Goal: Task Accomplishment & Management: Manage account settings

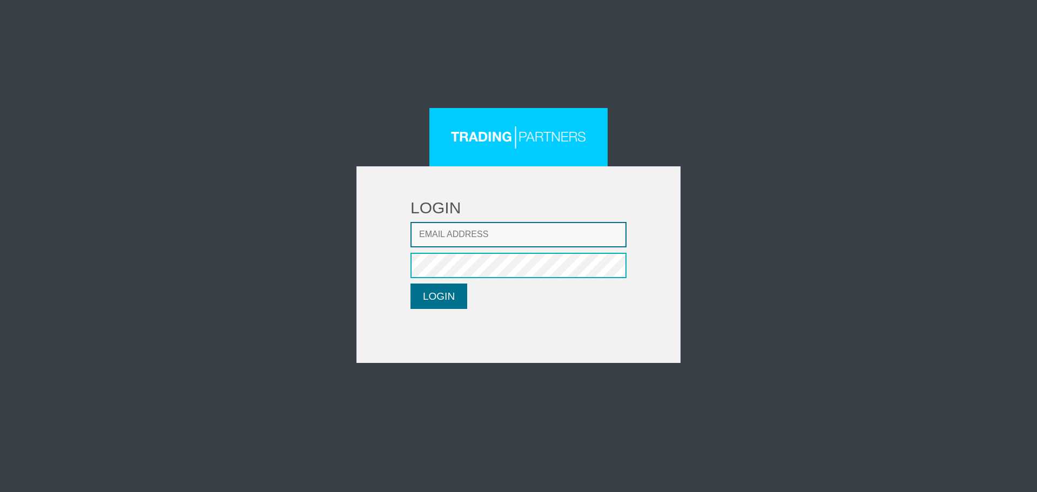
type input "[EMAIL_ADDRESS][DOMAIN_NAME]"
click at [455, 299] on button "LOGIN" at bounding box center [439, 296] width 57 height 25
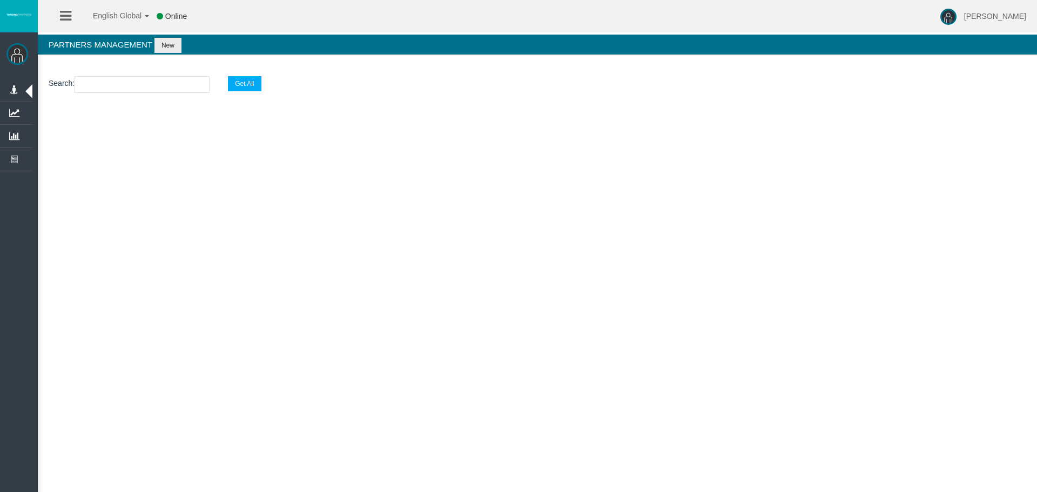
click at [629, 151] on div "Search : Get All Loading..." at bounding box center [537, 111] width 999 height 92
click at [179, 83] on input "text" at bounding box center [142, 84] width 135 height 17
click at [144, 85] on input "text" at bounding box center [142, 84] width 135 height 17
paste input "IB6cdwf"
type input "IB6cdwf"
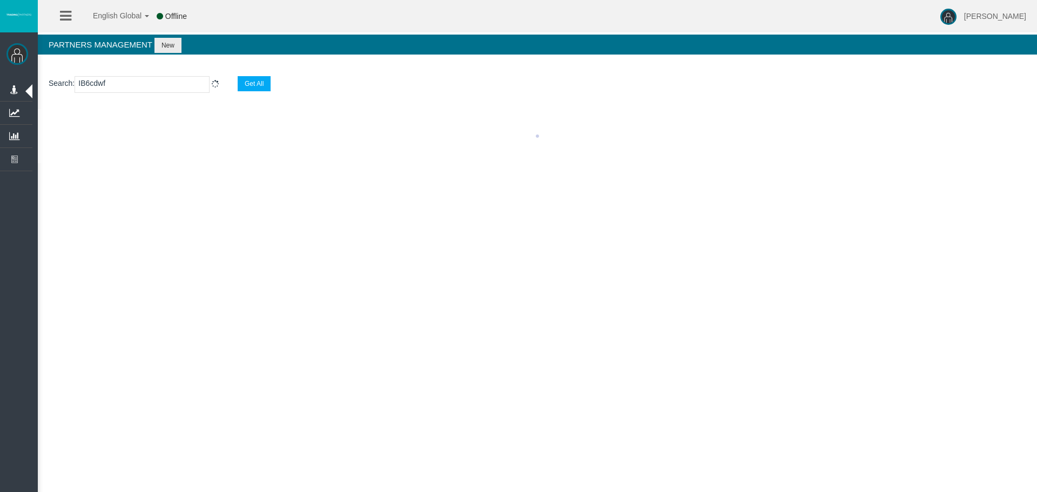
select select "25"
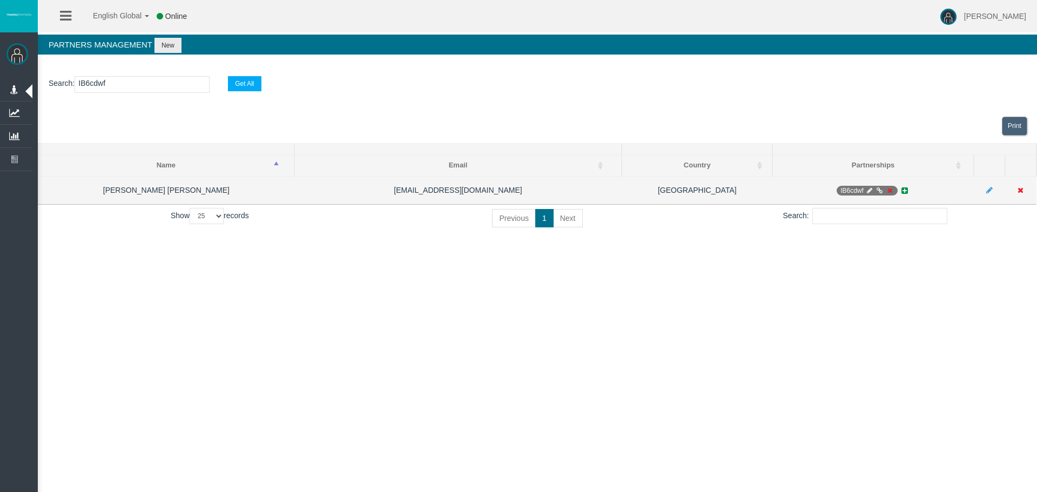
click at [891, 191] on icon at bounding box center [890, 190] width 8 height 6
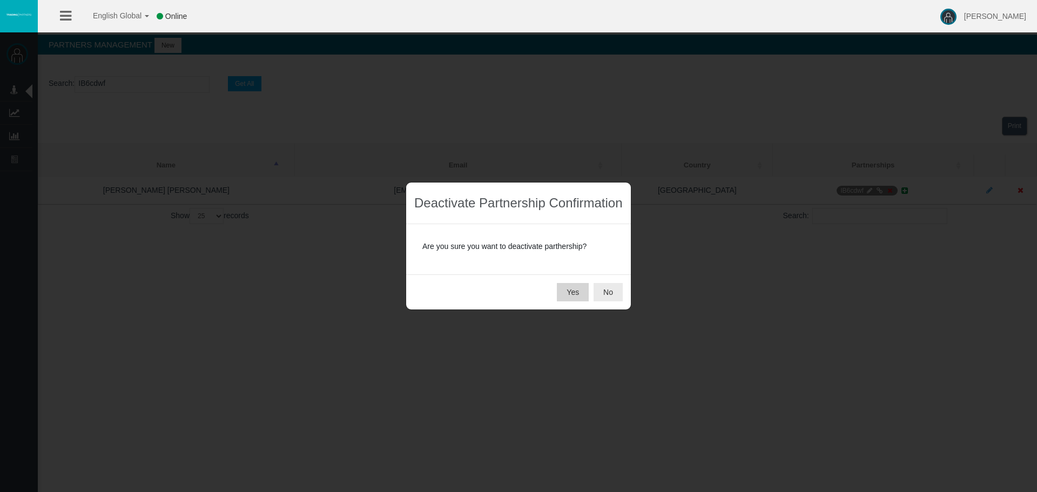
click at [579, 292] on button "Yes" at bounding box center [573, 292] width 32 height 18
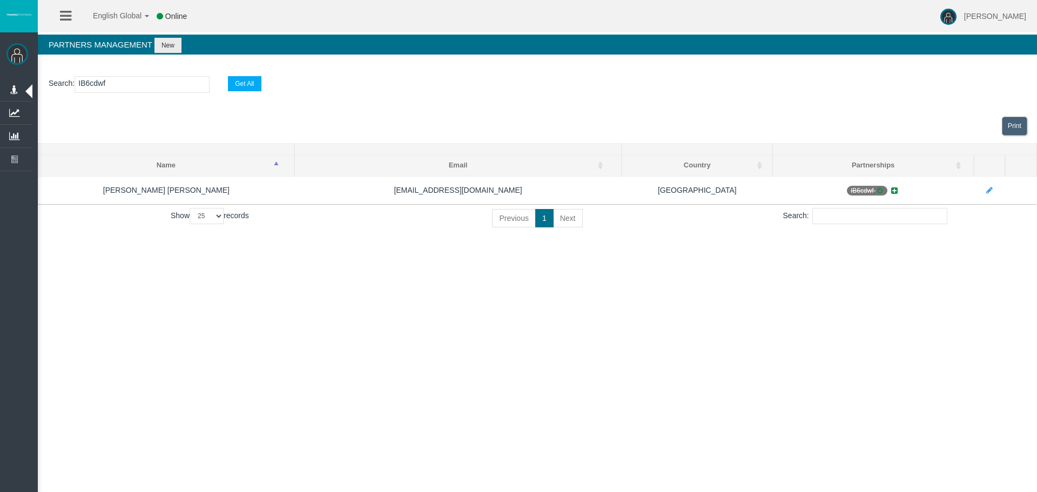
drag, startPoint x: 147, startPoint y: 80, endPoint x: -85, endPoint y: 85, distance: 231.8
click at [0, 85] on html "English Global 简体中文 English Global 日本語 한국어 Online [PERSON_NAME] Help Log Out [P…" at bounding box center [518, 246] width 1037 height 492
paste input "arb86"
type input "IBarb86"
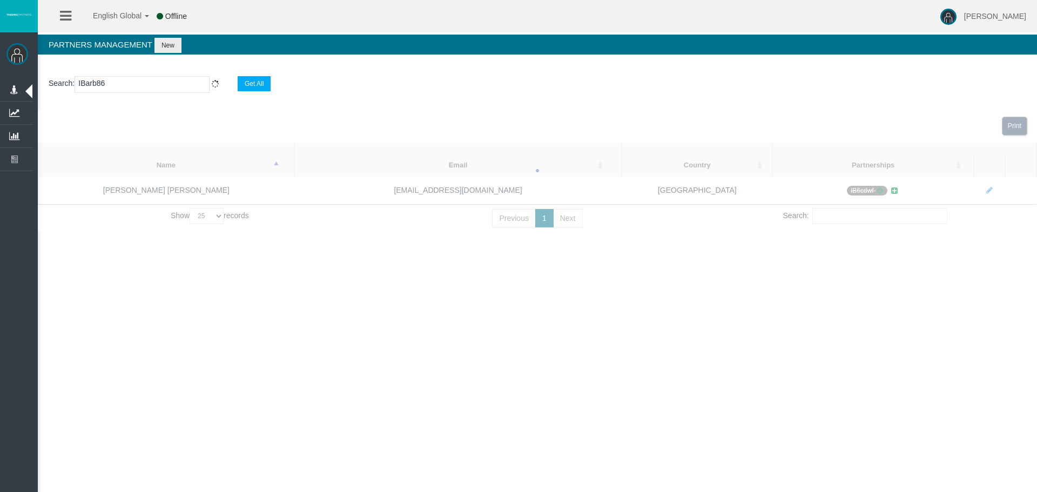
select select "25"
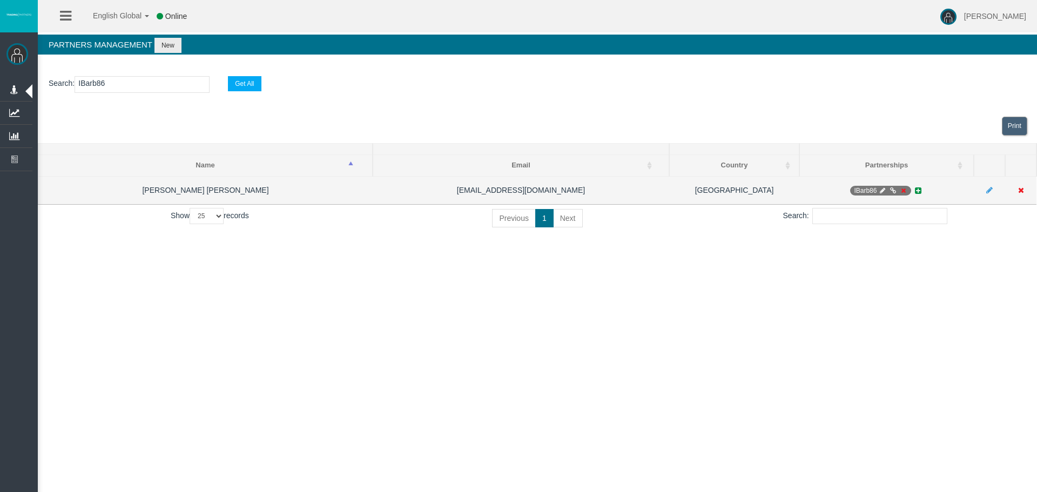
click at [906, 189] on icon at bounding box center [903, 190] width 8 height 6
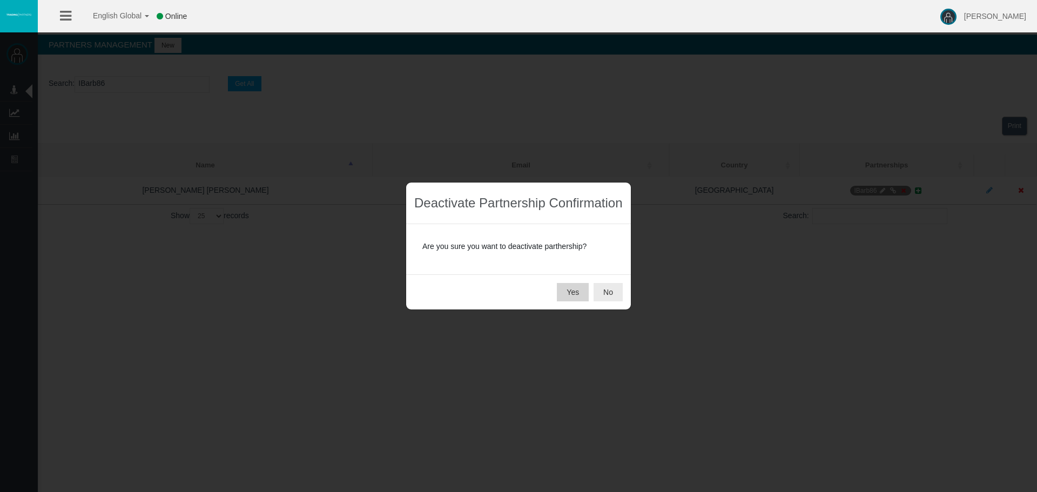
click at [584, 291] on button "Yes" at bounding box center [573, 292] width 32 height 18
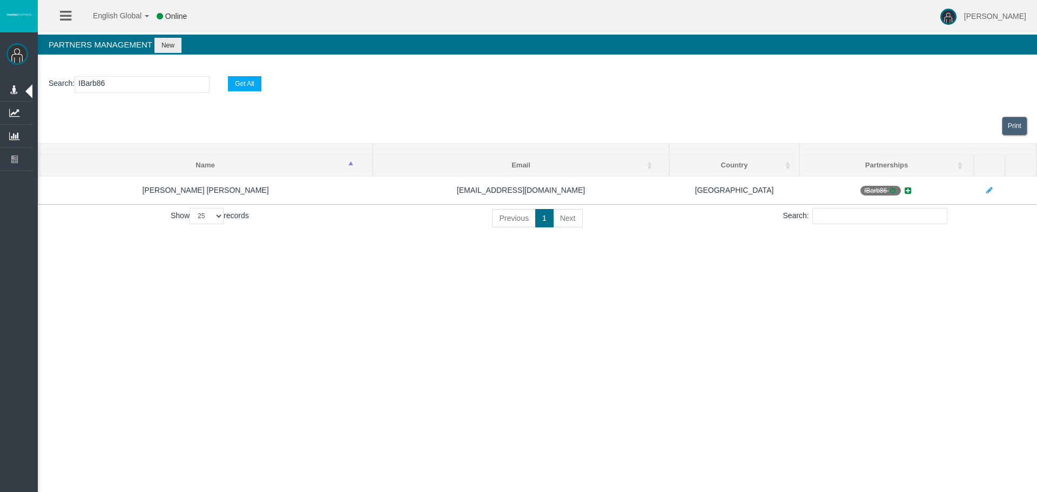
click at [128, 81] on input "IBarb86" at bounding box center [142, 84] width 135 height 17
drag, startPoint x: 134, startPoint y: 81, endPoint x: 39, endPoint y: 81, distance: 94.5
click at [39, 81] on section "Search : IBarb86 Get All" at bounding box center [537, 87] width 999 height 44
paste input "wermd"
type input "IBwermd"
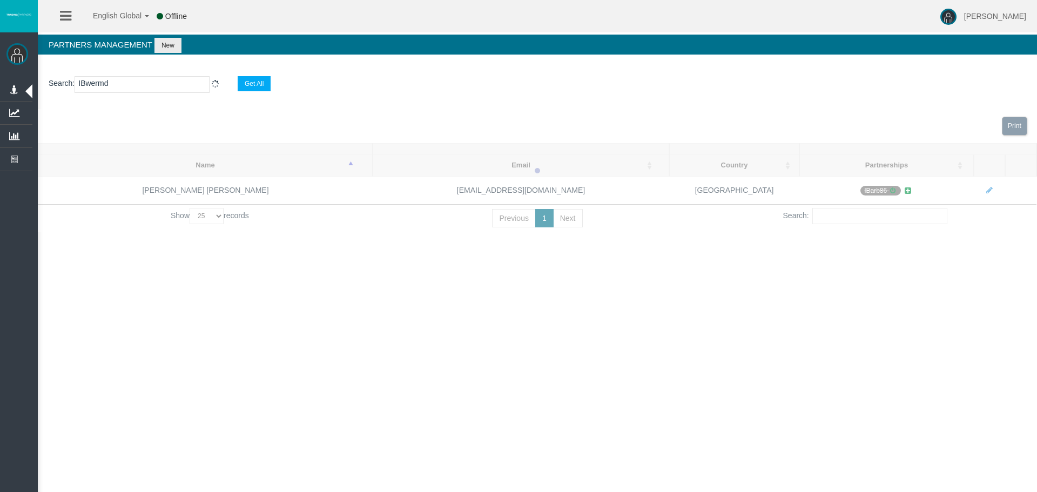
select select "25"
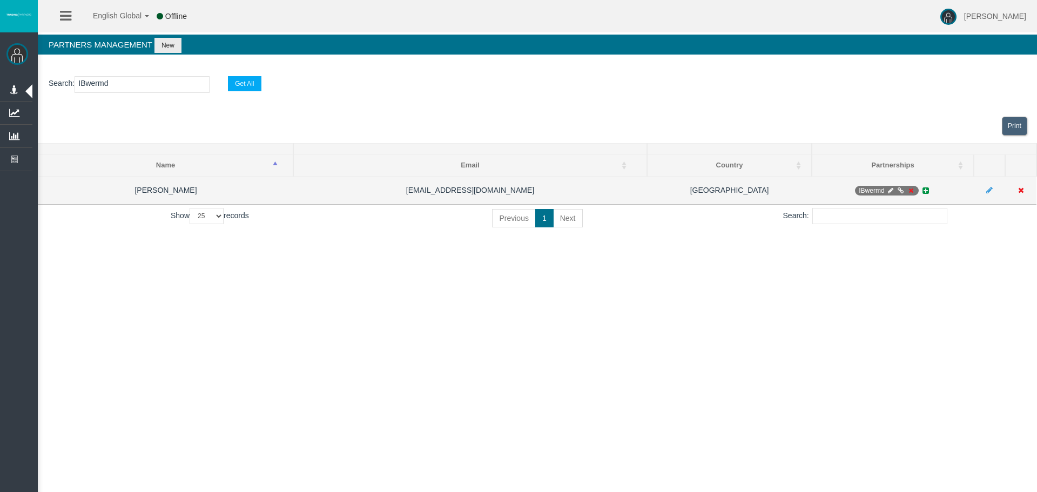
type input "IBwermd"
click at [910, 192] on icon at bounding box center [911, 190] width 8 height 6
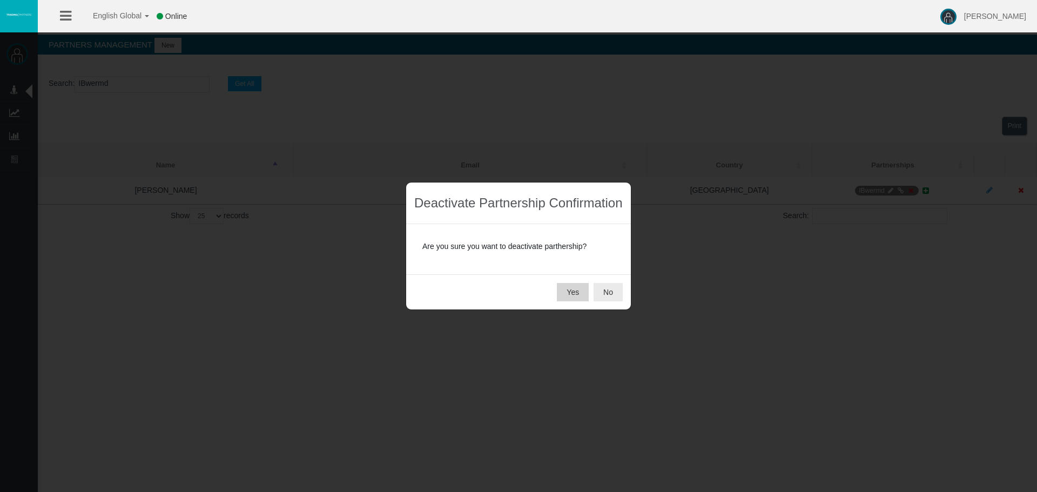
click at [574, 296] on button "Yes" at bounding box center [573, 292] width 32 height 18
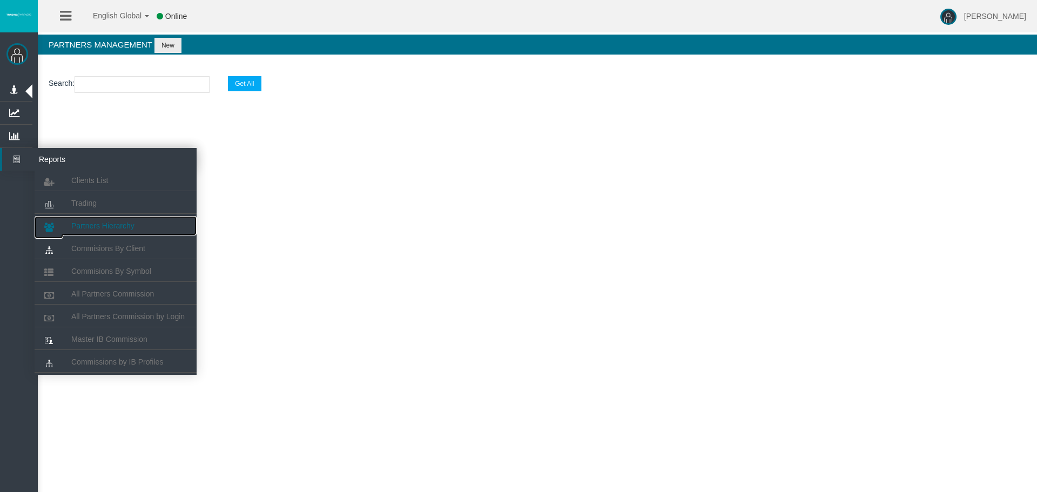
click at [128, 226] on span "Partners Hierarchy" at bounding box center [102, 226] width 63 height 9
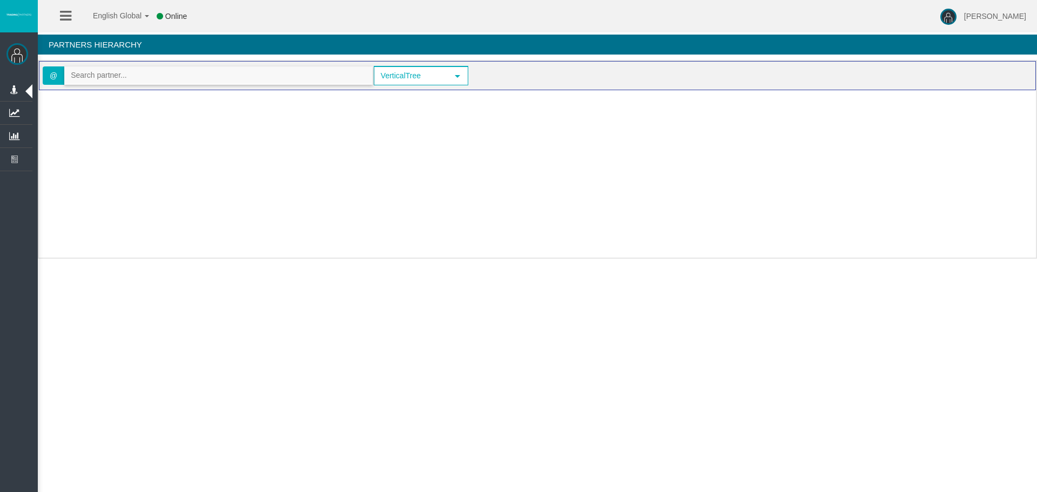
click at [241, 81] on input "text" at bounding box center [218, 75] width 307 height 17
paste input "IB6cdwf"
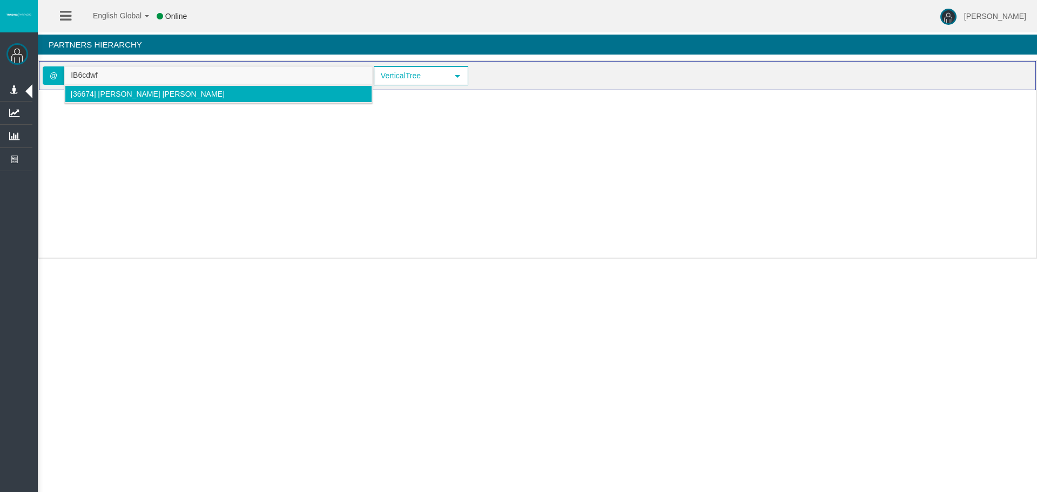
click at [231, 96] on li "[36674] Orazio Ivan Bonfiglio" at bounding box center [218, 93] width 307 height 17
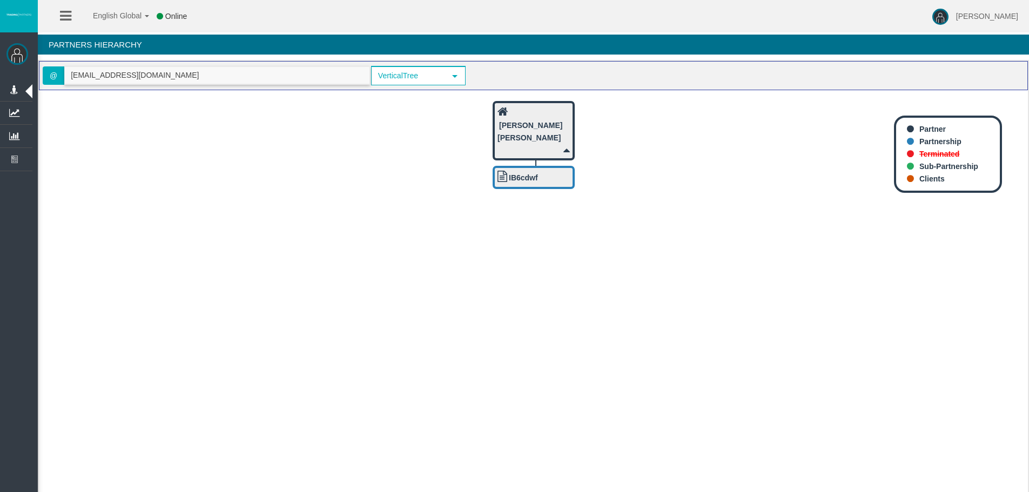
drag, startPoint x: 210, startPoint y: 75, endPoint x: -135, endPoint y: 72, distance: 345.2
click at [0, 72] on html "English Global 简体中文 English Global 日本語 한국어 Online Leticia Patsalidou Help Log O…" at bounding box center [514, 246] width 1029 height 492
paste input "IBarb86"
click at [269, 81] on input "IBarb86" at bounding box center [217, 75] width 305 height 17
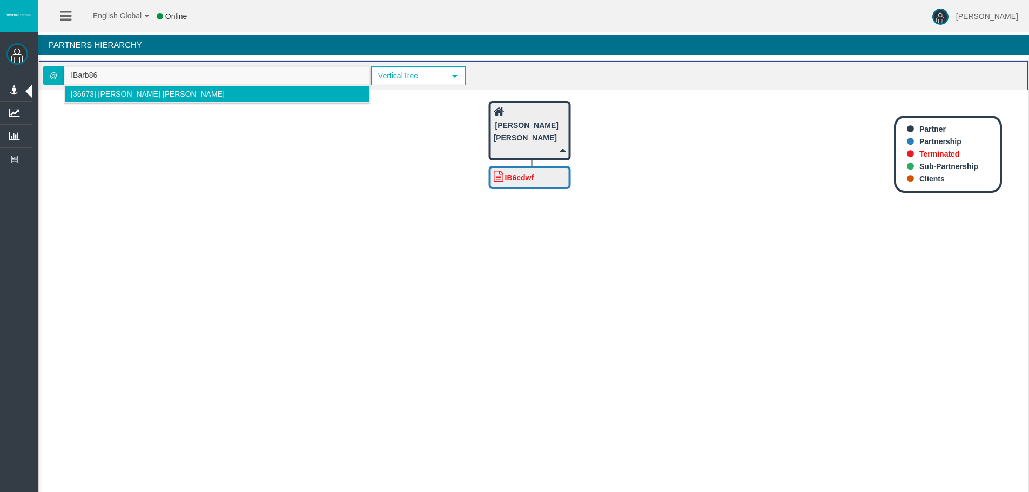
click at [147, 91] on span "[36673] Jefferson Andrey Gomez Salazar" at bounding box center [148, 94] width 154 height 9
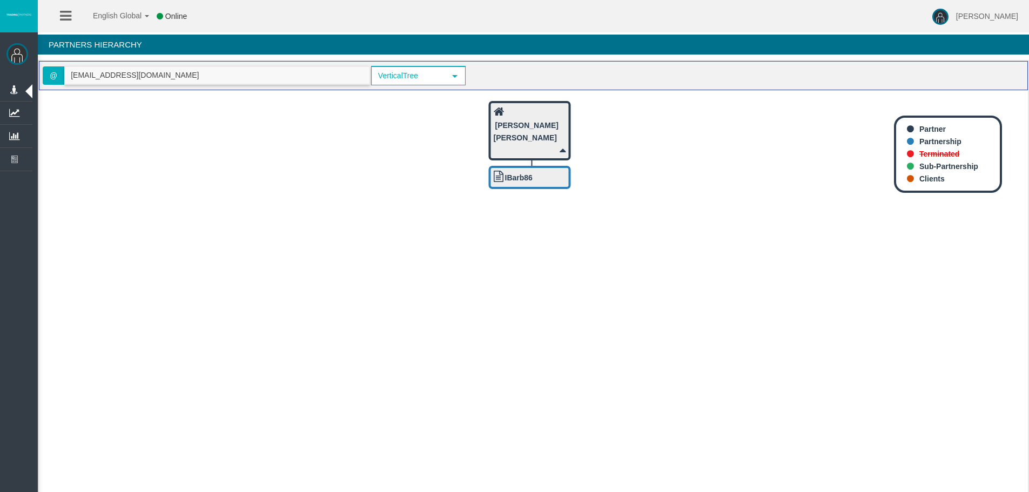
drag, startPoint x: 190, startPoint y: 73, endPoint x: 5, endPoint y: 71, distance: 184.2
click at [0, 73] on html "English Global 简体中文 English Global 日本語 한국어 Online Leticia Patsalidou Help Log O…" at bounding box center [514, 246] width 1029 height 492
paste input "IBwermd"
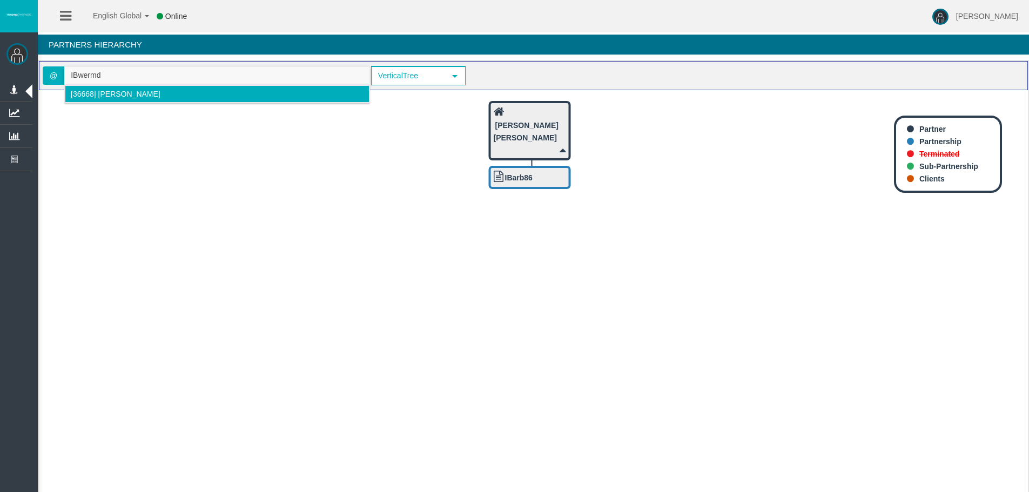
click at [155, 94] on span "[36668] Simbarashe Mashingaidze" at bounding box center [116, 94] width 90 height 9
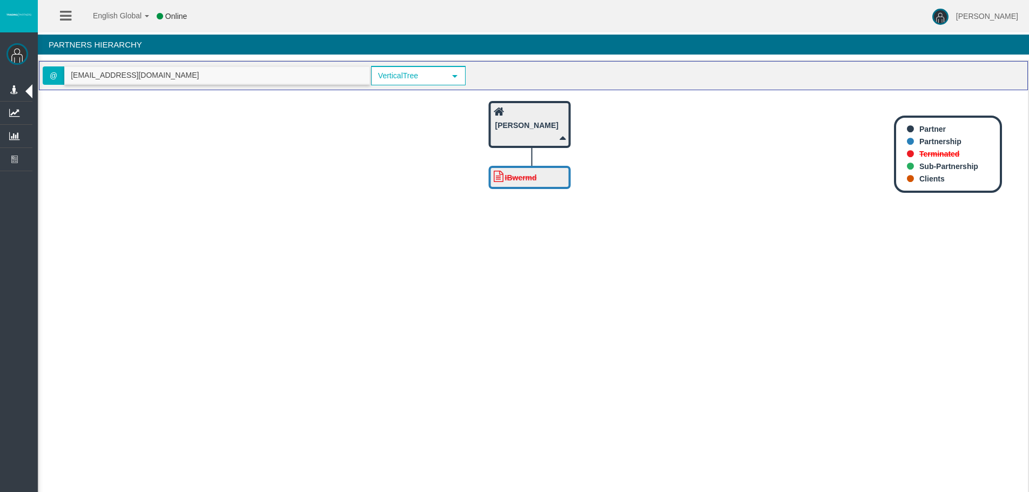
type input "mashingaidzesimbarshe1@gmail.com"
